Goal: Communication & Community: Answer question/provide support

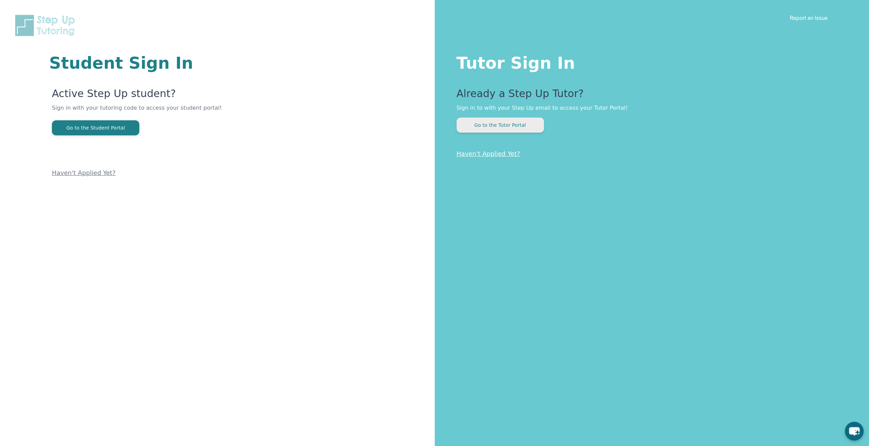
click at [516, 121] on button "Go to the Tutor Portal" at bounding box center [500, 125] width 87 height 15
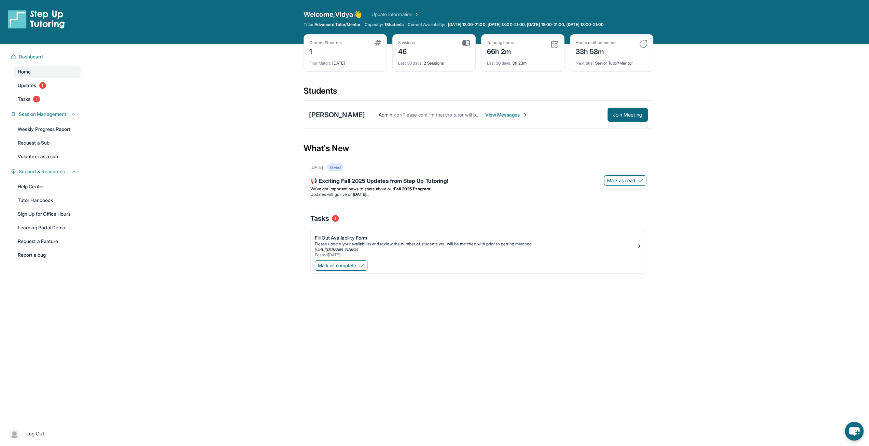
click at [492, 114] on span "View Messages" at bounding box center [506, 114] width 43 height 7
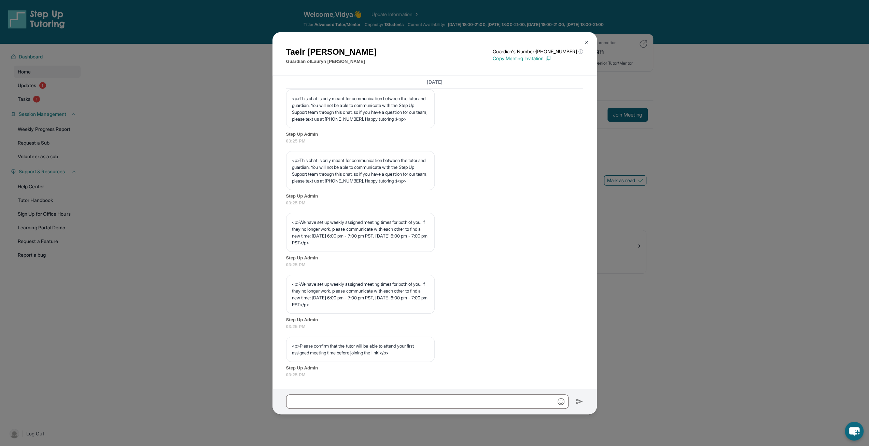
scroll to position [209, 0]
click at [319, 403] on input "text" at bounding box center [427, 401] width 282 height 14
paste input "**********"
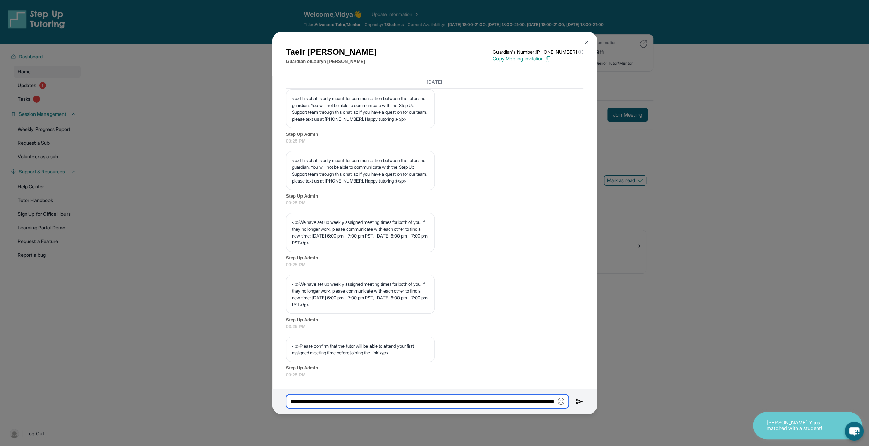
click at [534, 399] on input "**********" at bounding box center [427, 401] width 282 height 14
type input "**********"
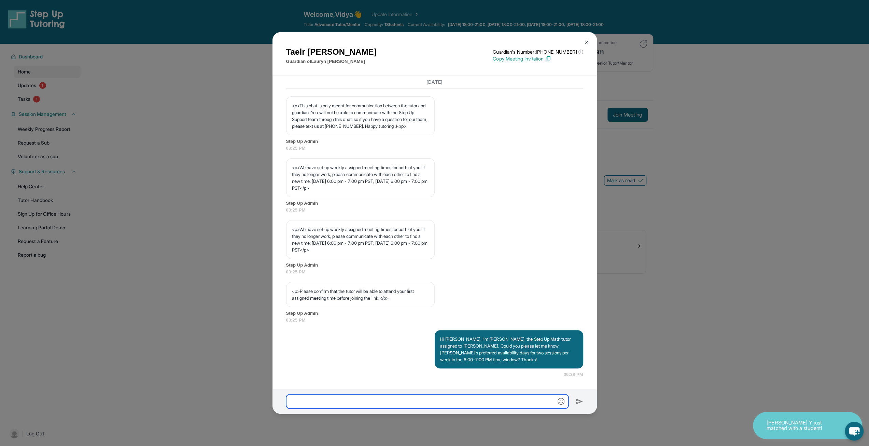
scroll to position [263, 0]
click at [581, 41] on button at bounding box center [587, 43] width 14 height 14
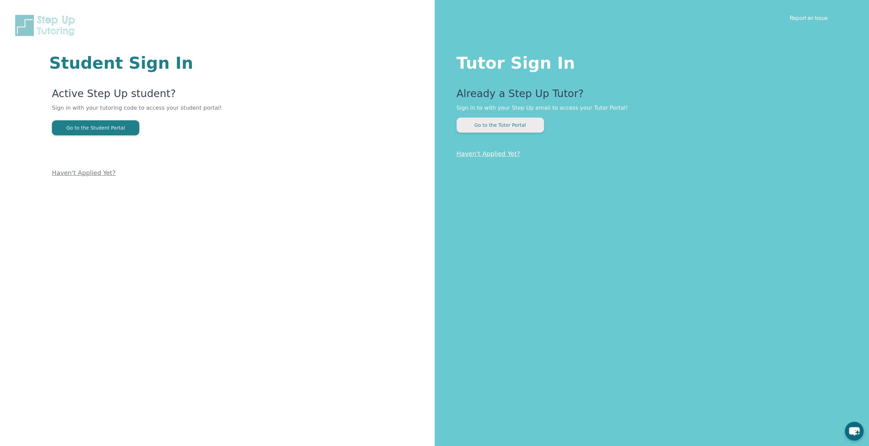
click at [531, 121] on button "Go to the Tutor Portal" at bounding box center [500, 125] width 87 height 15
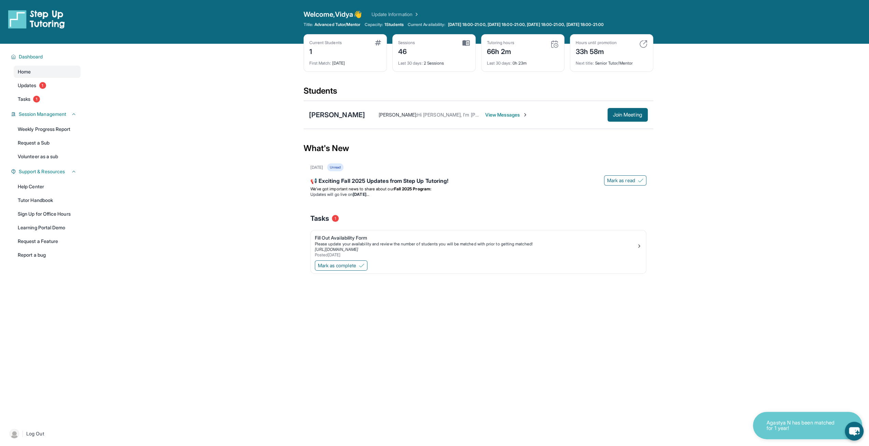
click at [492, 116] on span "View Messages" at bounding box center [506, 114] width 43 height 7
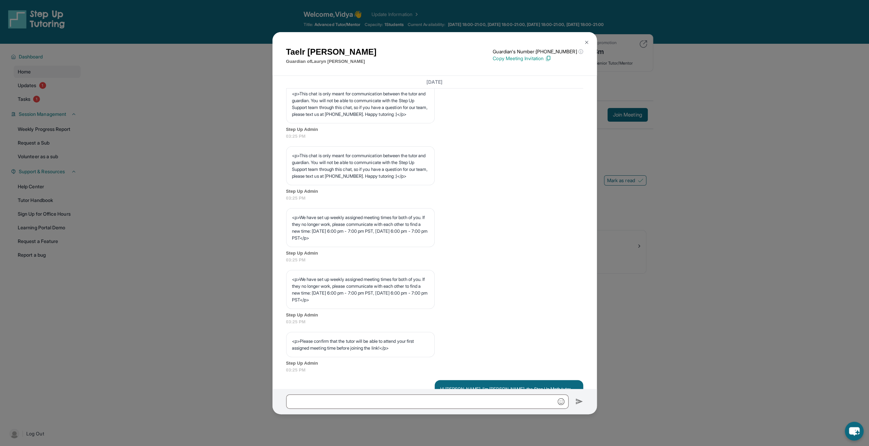
scroll to position [58, 0]
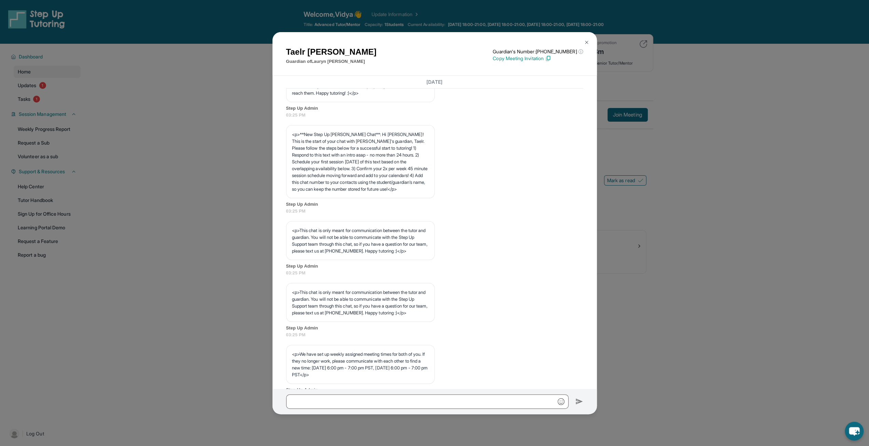
click at [587, 45] on button at bounding box center [587, 43] width 14 height 14
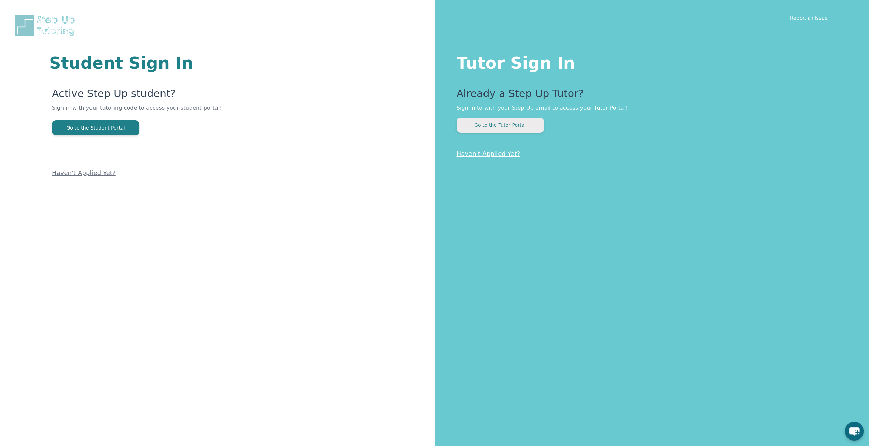
click at [498, 123] on button "Go to the Tutor Portal" at bounding box center [500, 125] width 87 height 15
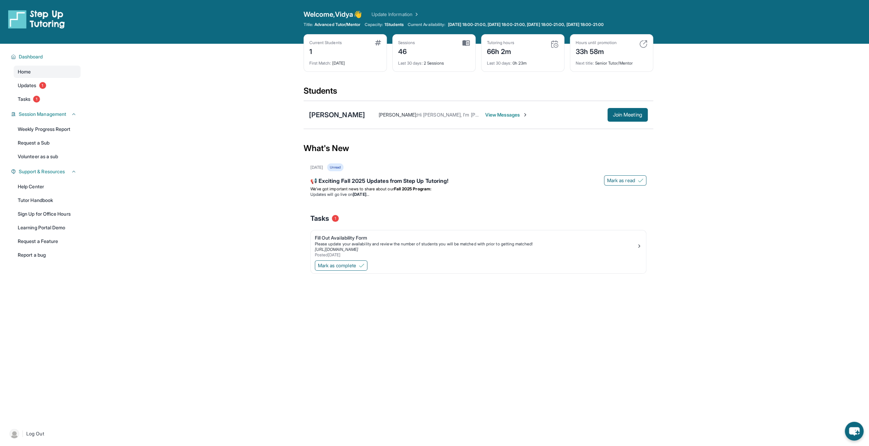
click at [493, 115] on span "View Messages" at bounding box center [506, 114] width 43 height 7
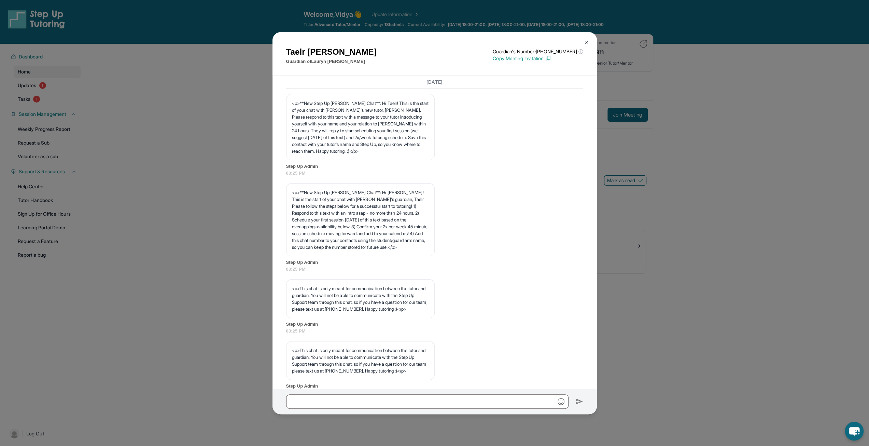
click at [586, 42] on img at bounding box center [586, 42] width 5 height 5
